Goal: Task Accomplishment & Management: Use online tool/utility

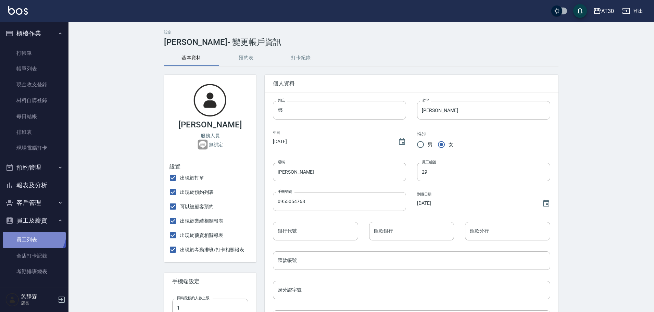
click at [31, 232] on link "員工列表" at bounding box center [34, 240] width 63 height 16
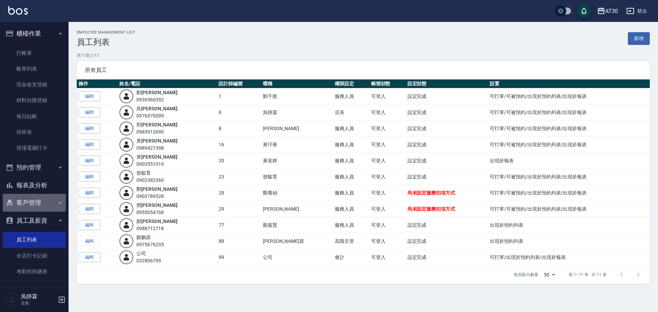
click at [37, 202] on button "客戶管理" at bounding box center [34, 203] width 63 height 18
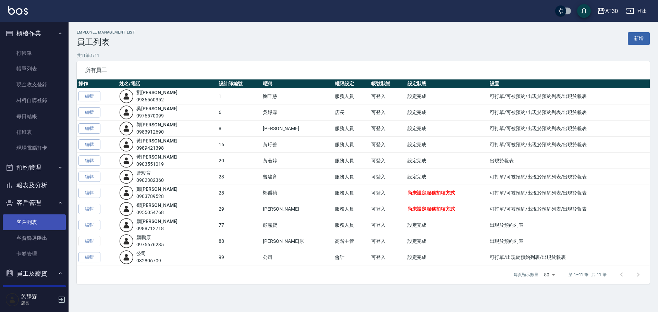
click at [35, 223] on link "客戶列表" at bounding box center [34, 222] width 63 height 16
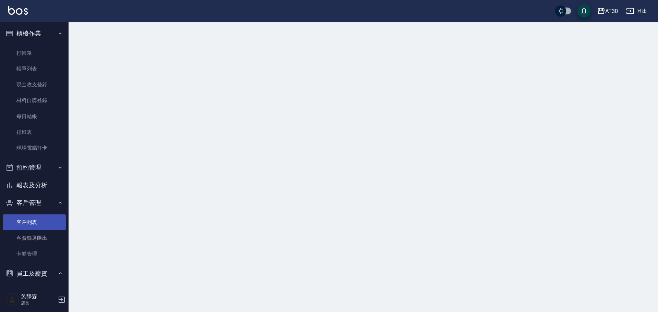
click at [35, 223] on link "客戶列表" at bounding box center [34, 222] width 63 height 16
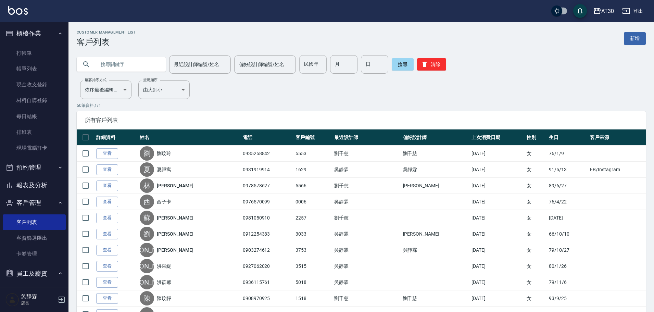
click at [317, 68] on input "民國年" at bounding box center [312, 64] width 27 height 18
type input "59"
type input "05"
type input "01"
